Goal: Navigation & Orientation: Find specific page/section

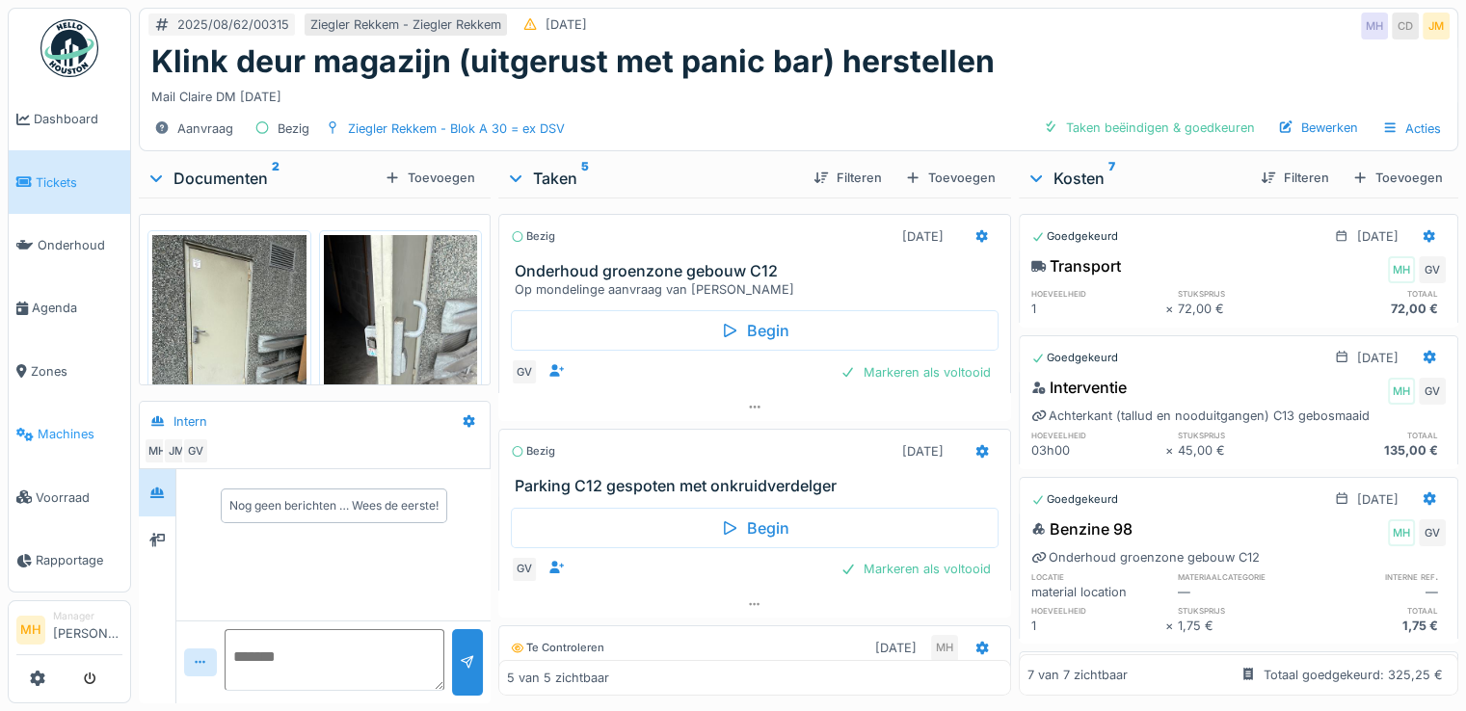
scroll to position [386, 0]
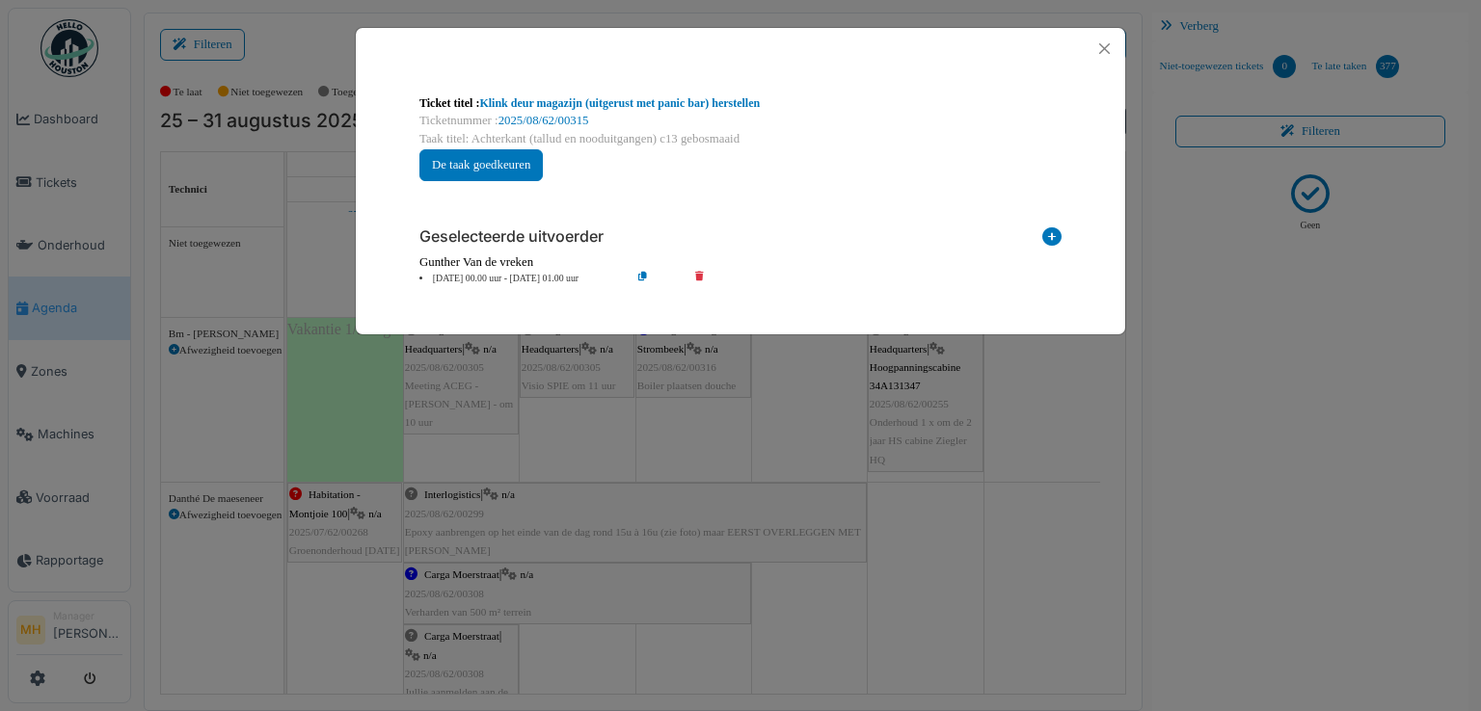
scroll to position [1060, 0]
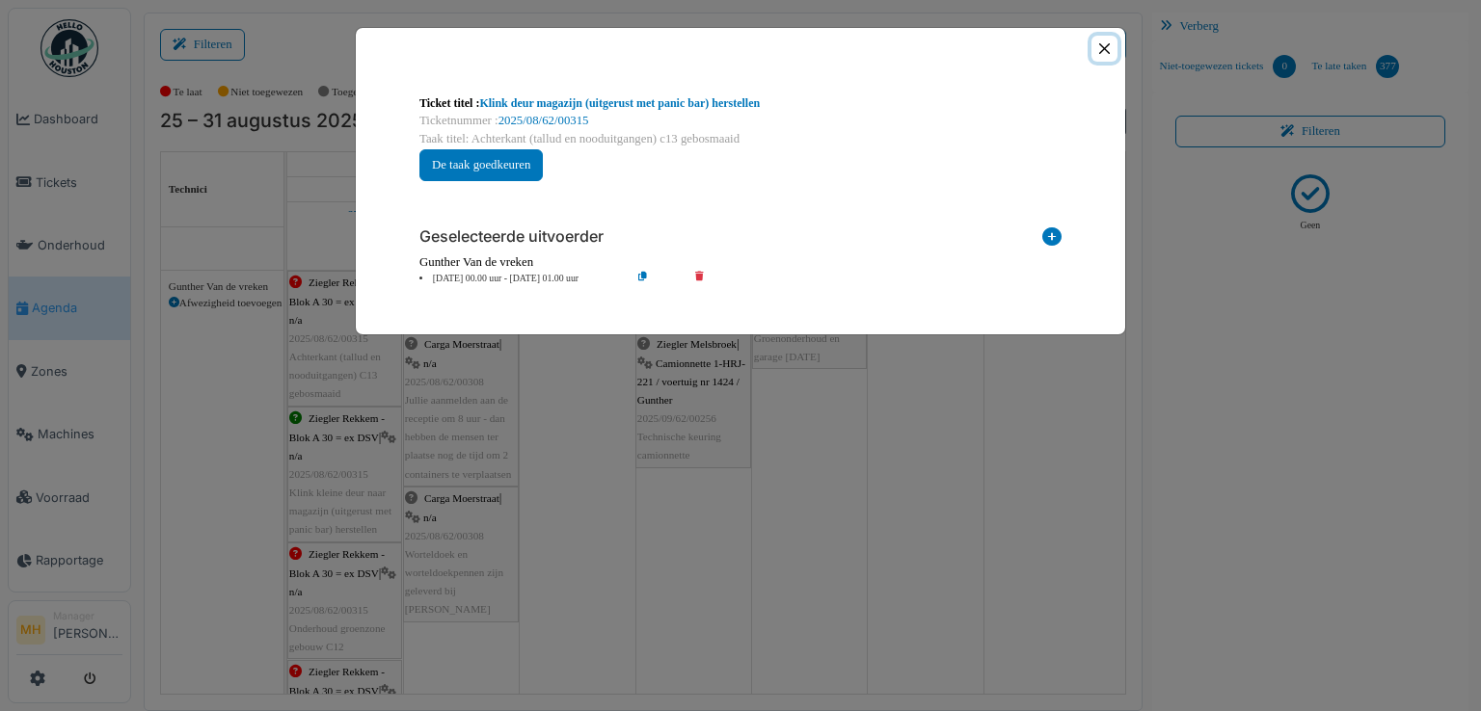
click at [1098, 47] on button "Close" at bounding box center [1104, 49] width 26 height 26
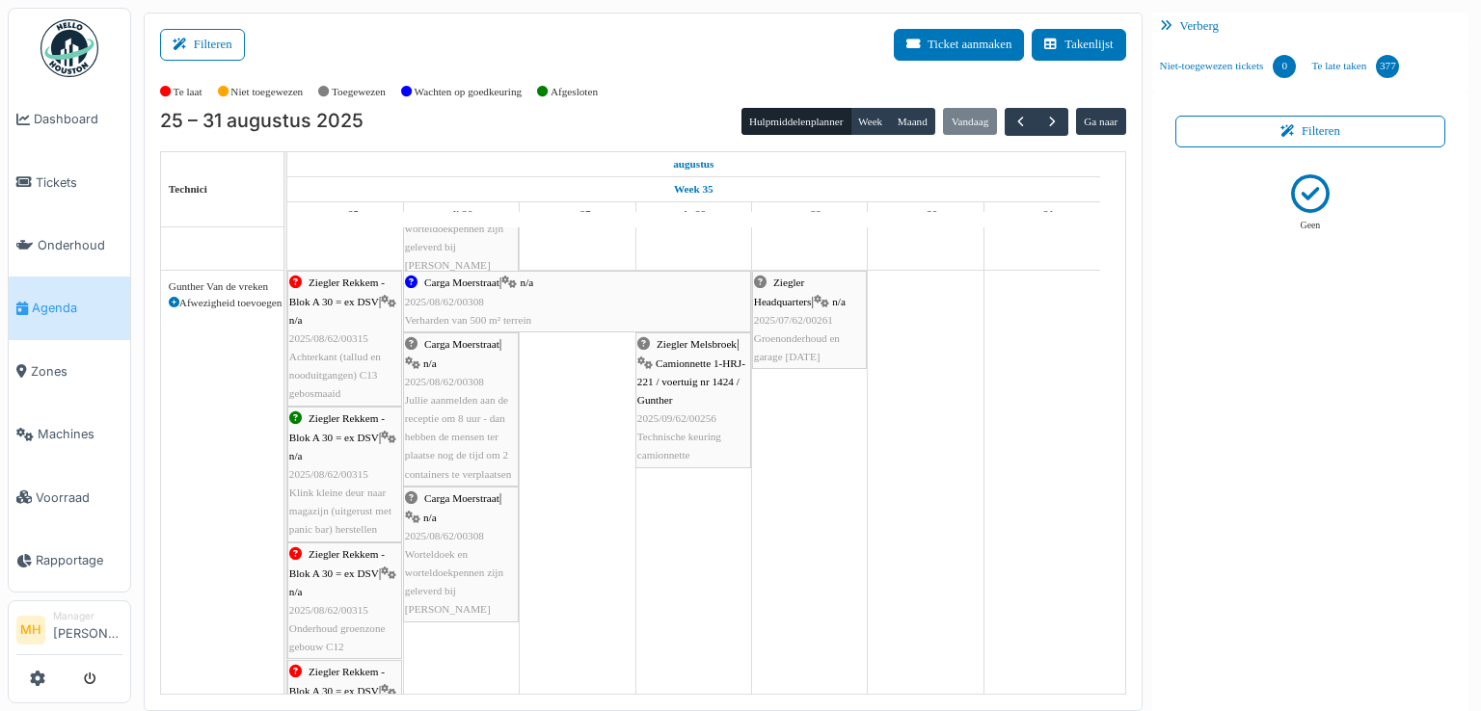
click at [59, 301] on span "Agenda" at bounding box center [77, 308] width 91 height 18
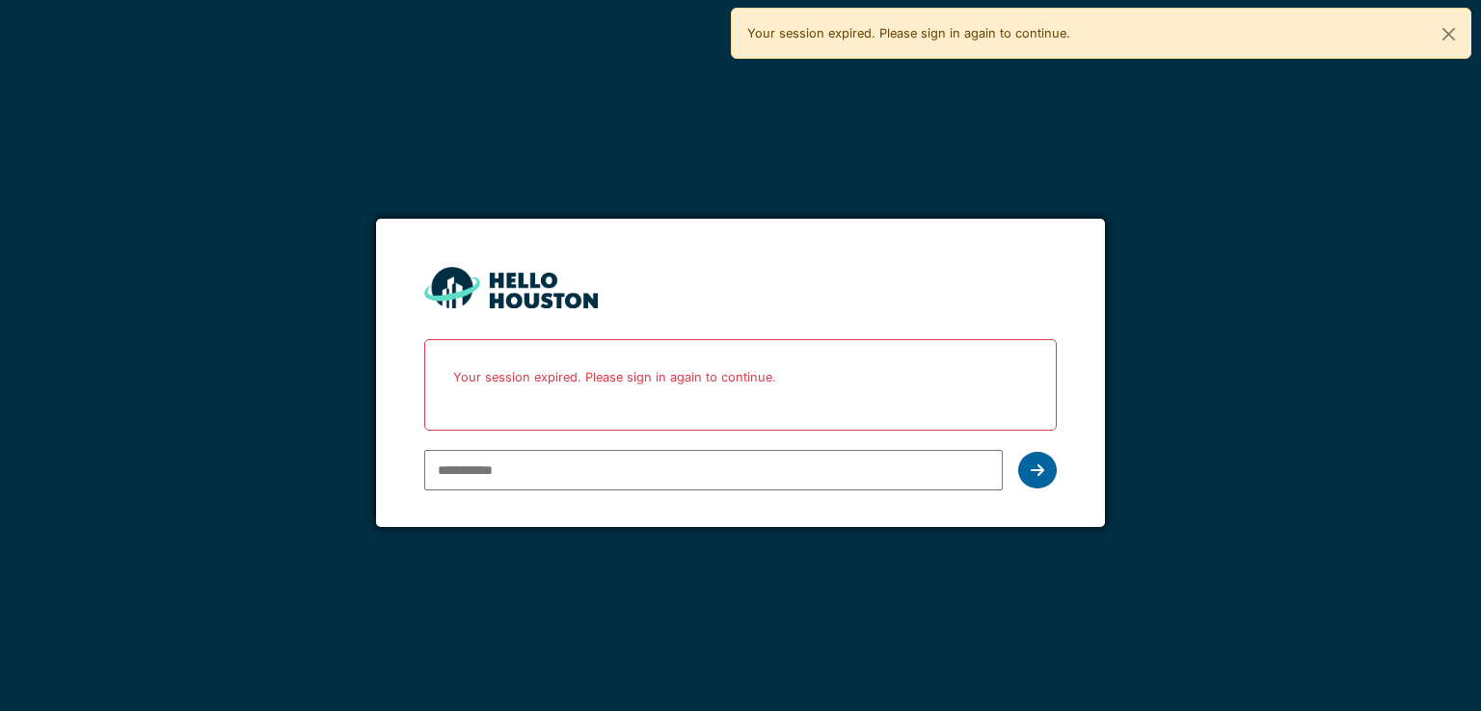
type input "**********"
click at [1026, 461] on div at bounding box center [1037, 470] width 39 height 37
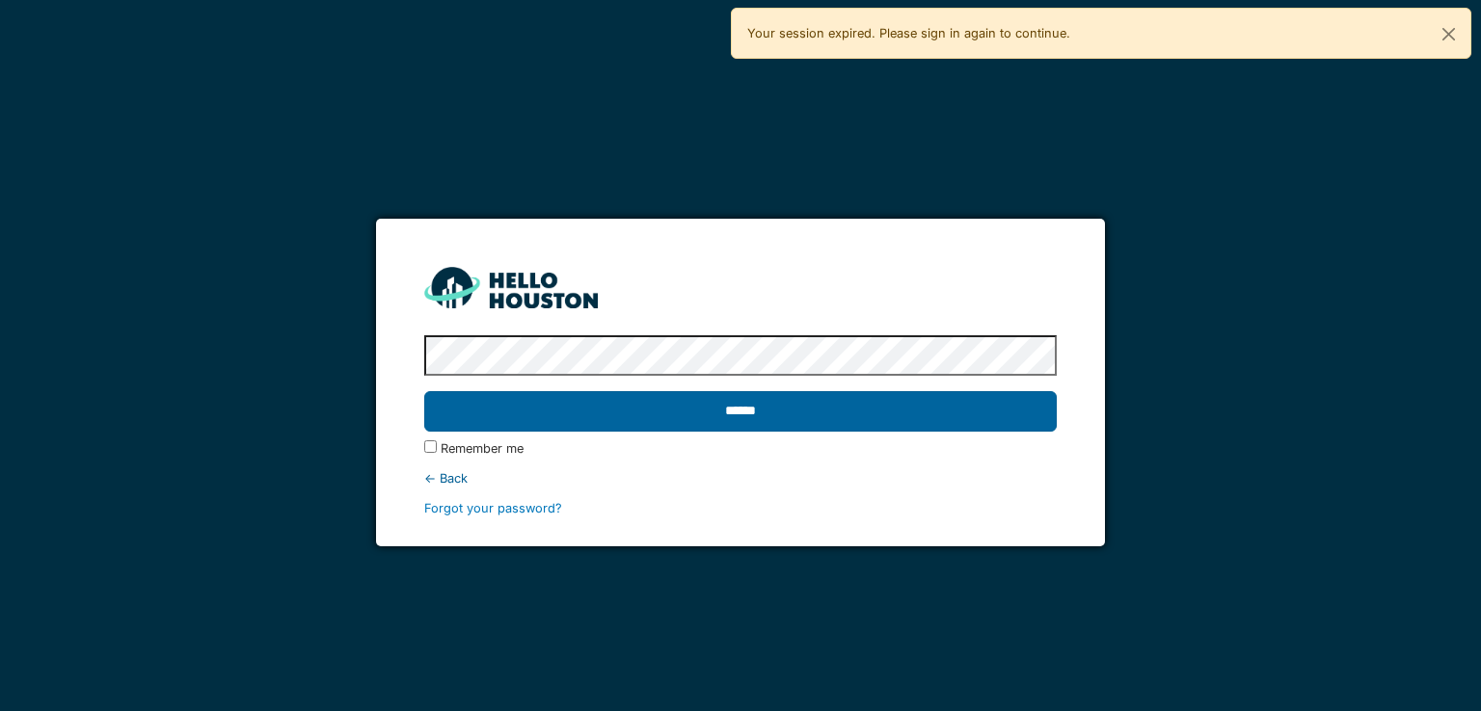
click at [775, 406] on input "******" at bounding box center [739, 411] width 631 height 40
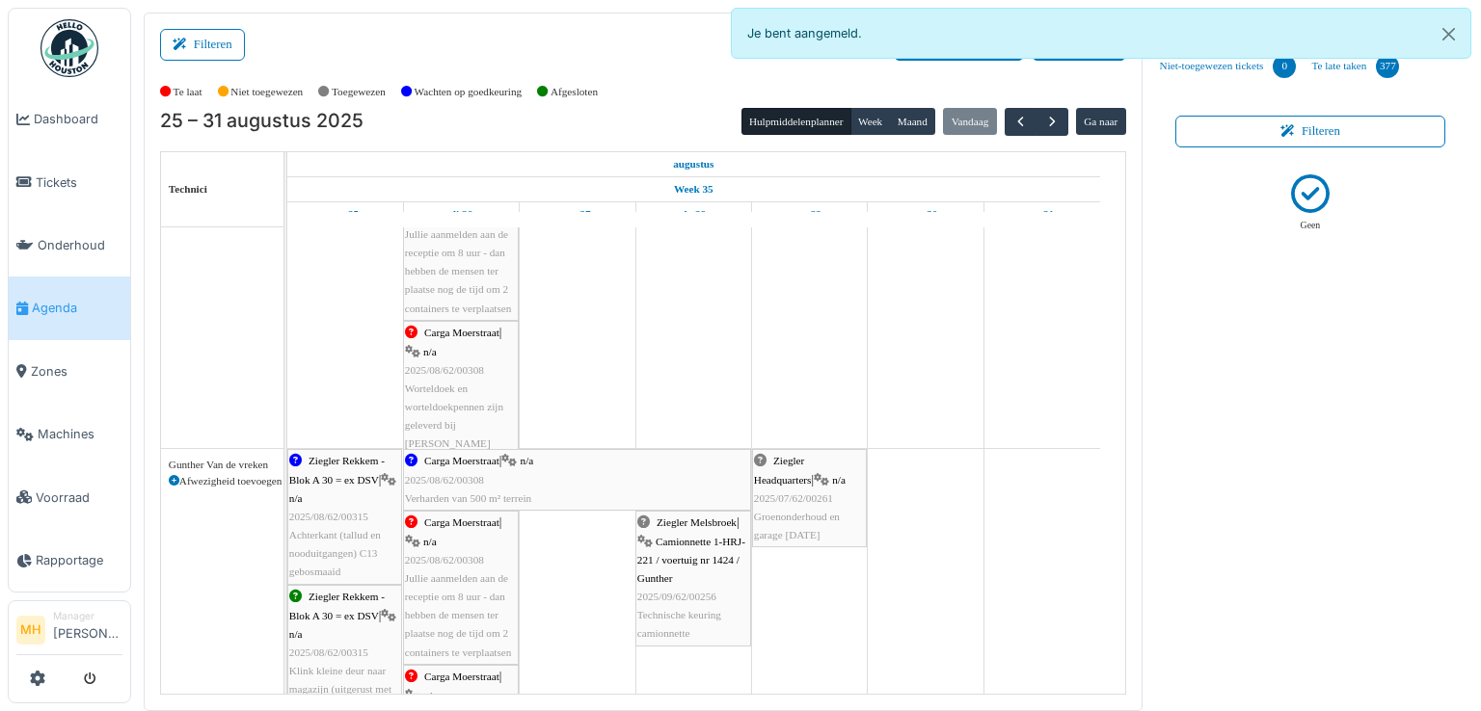
scroll to position [964, 0]
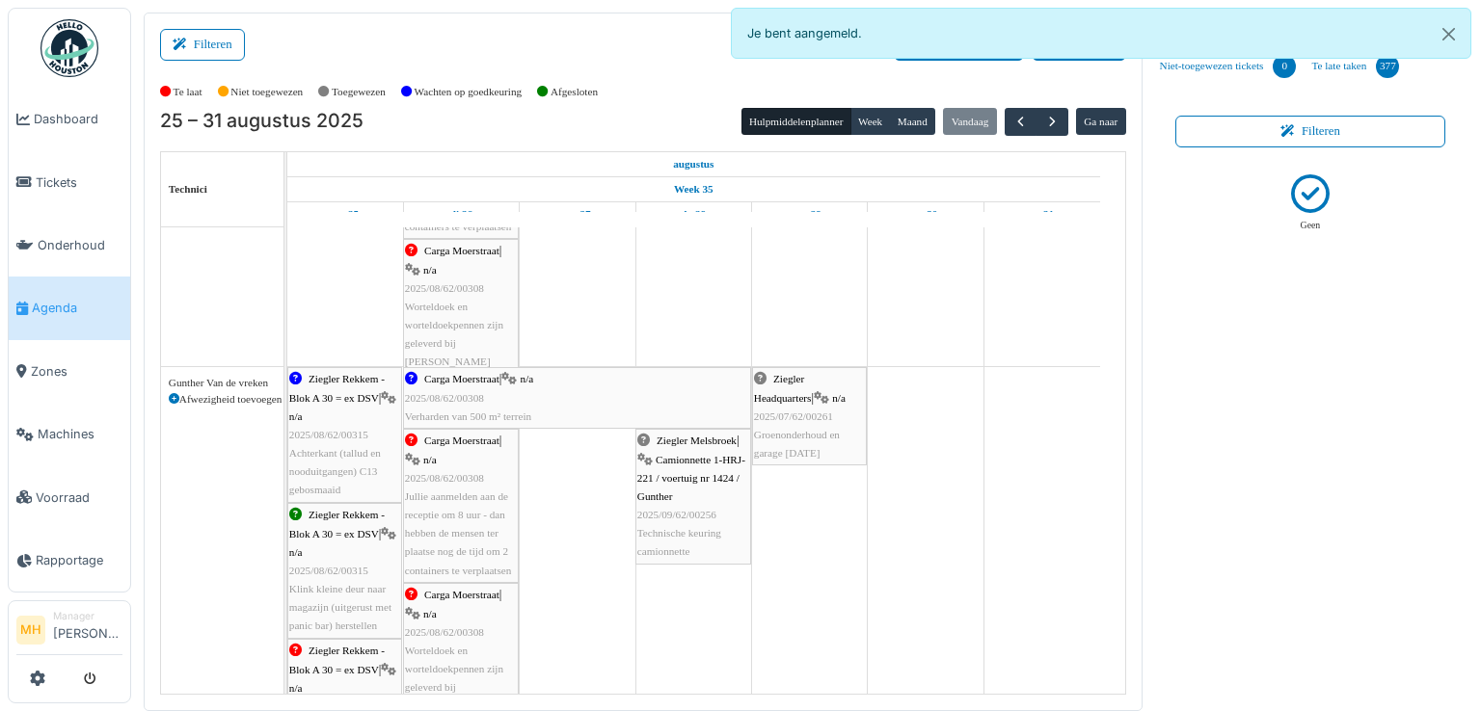
click at [328, 439] on span "2025/08/62/00315" at bounding box center [328, 435] width 79 height 12
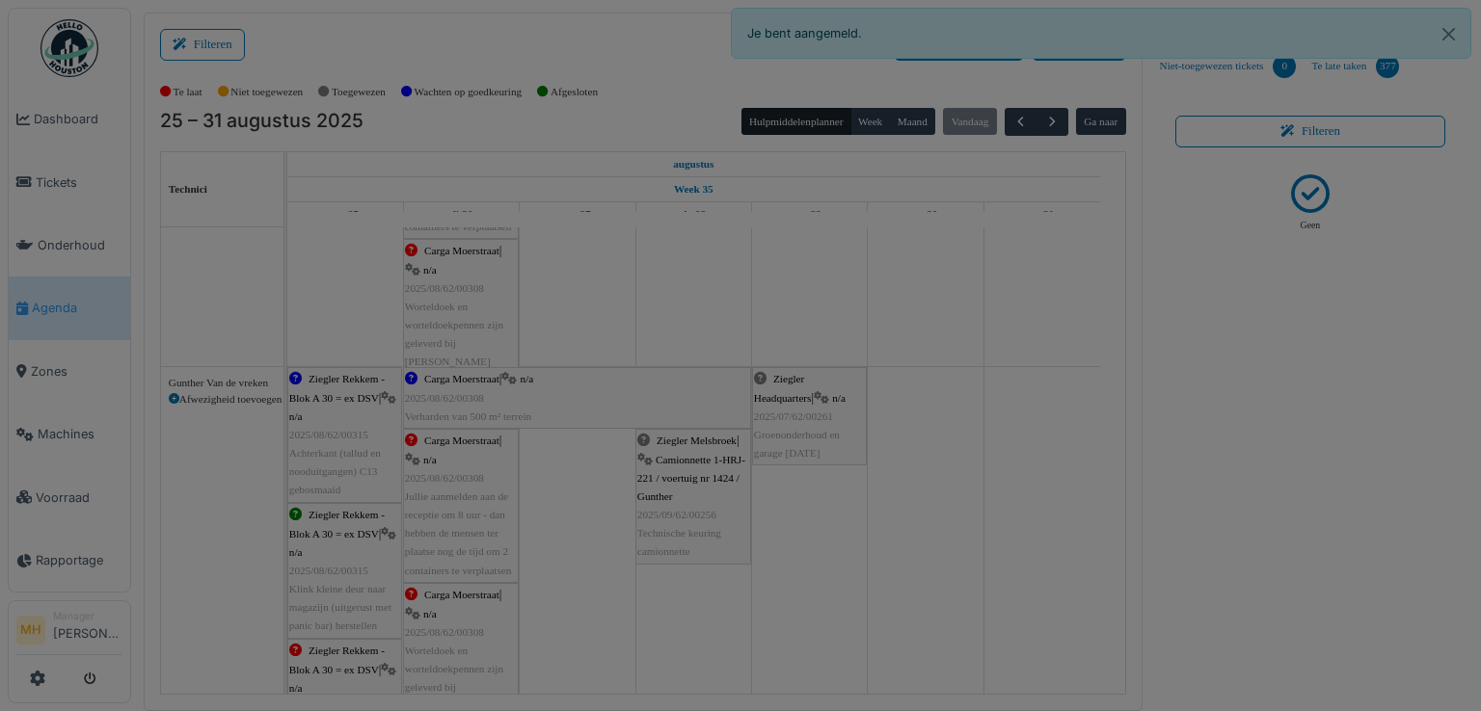
click at [328, 439] on body "Dashboard Tickets Onderhoud Agenda Zones Machines Voorraad Rapportage MH Manage…" at bounding box center [740, 355] width 1481 height 711
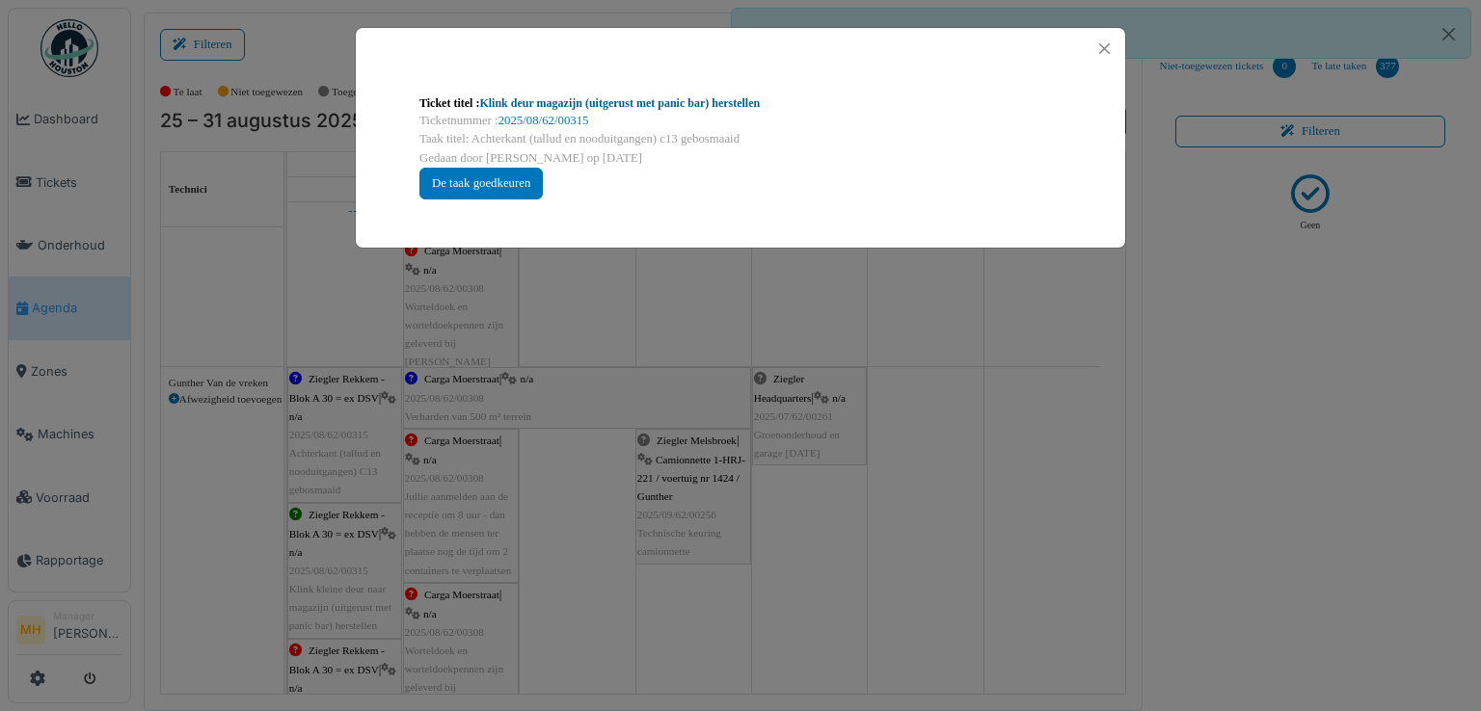
click at [672, 104] on link "Klink deur magazijn (uitgerust met panic bar) herstellen" at bounding box center [619, 102] width 281 height 13
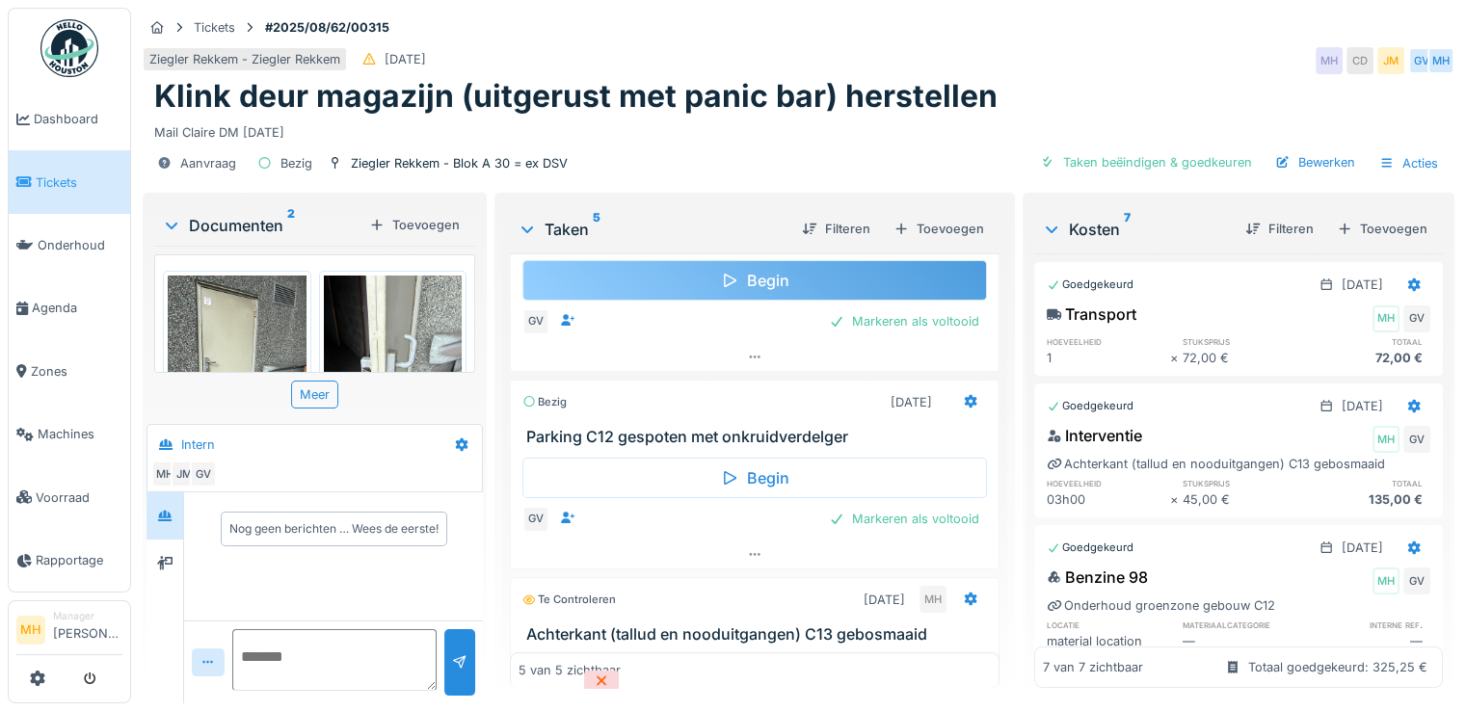
scroll to position [193, 0]
